Goal: Obtain resource: Download file/media

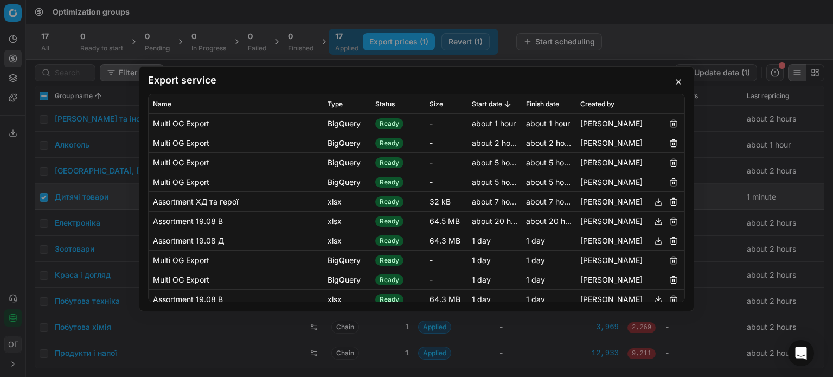
drag, startPoint x: 677, startPoint y: 81, endPoint x: 114, endPoint y: 52, distance: 563.7
click at [677, 81] on button "button" at bounding box center [678, 81] width 13 height 13
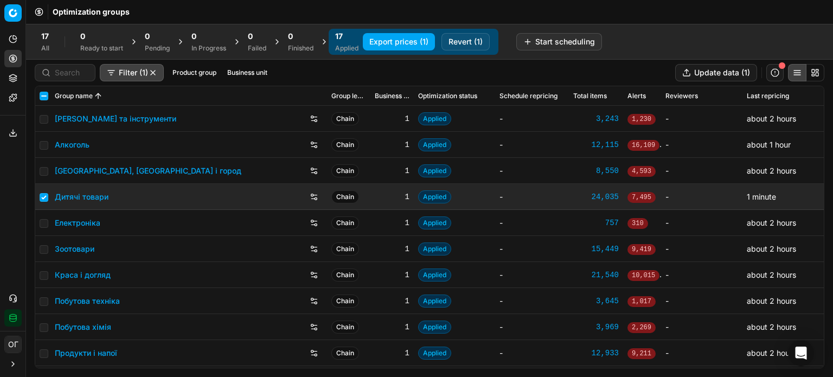
click at [10, 79] on icon at bounding box center [12, 79] width 7 height 2
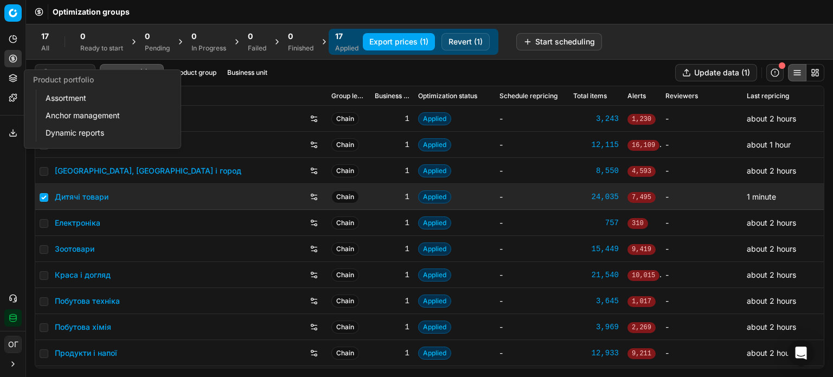
click at [61, 95] on link "Assortment" at bounding box center [104, 98] width 126 height 15
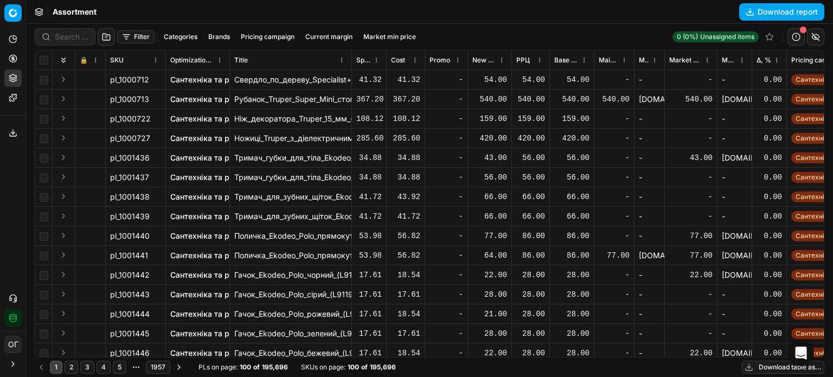
click at [767, 368] on button "Download table as..." at bounding box center [783, 367] width 82 height 13
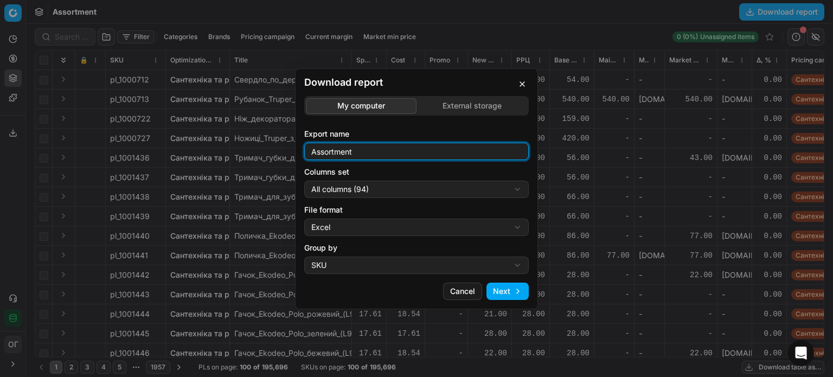
click at [408, 151] on input "Assortment" at bounding box center [416, 151] width 215 height 16
type input "Assortment 20.08 Д"
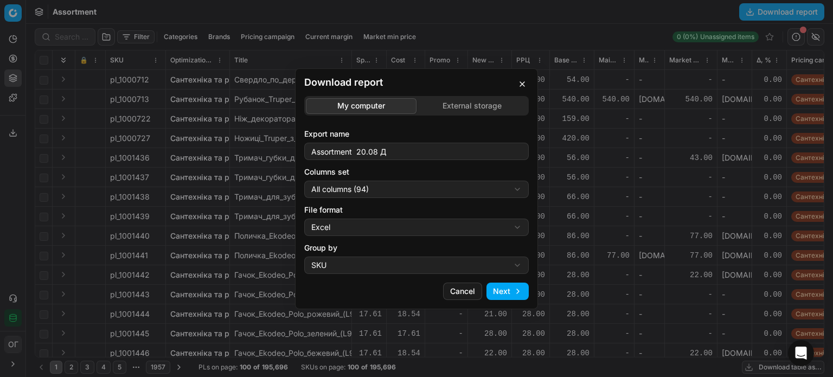
click at [395, 187] on div "Download report My computer External storage Export name Assortment 20.08 Д Col…" at bounding box center [416, 188] width 833 height 377
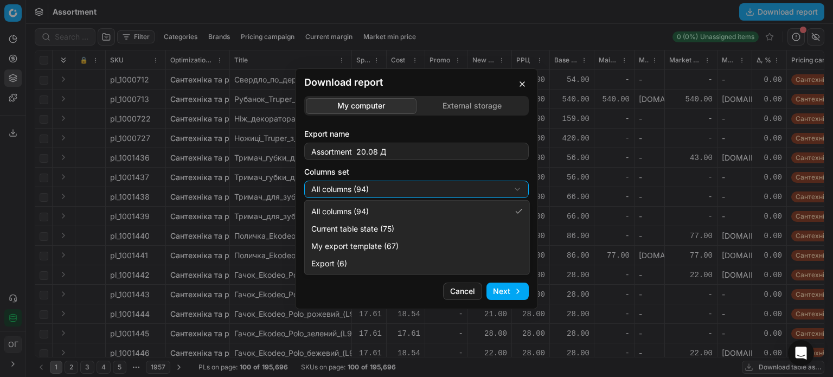
select select "table"
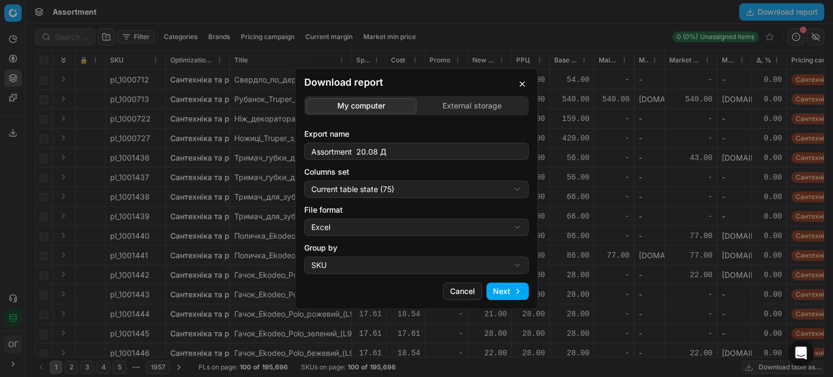
click at [503, 284] on button "Next" at bounding box center [507, 291] width 42 height 17
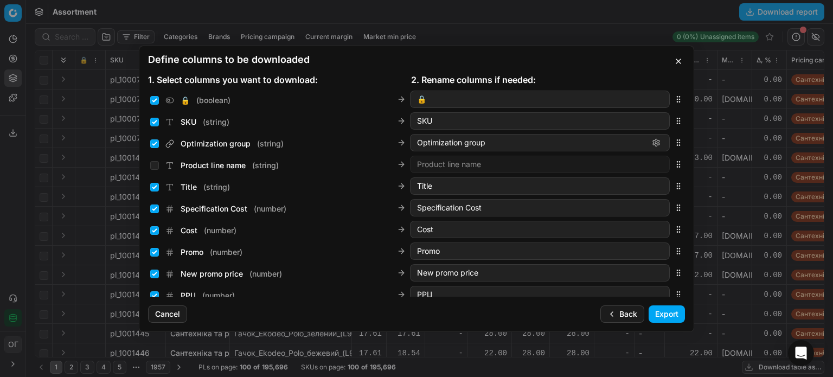
click at [675, 310] on button "Export" at bounding box center [667, 313] width 36 height 17
